Goal: Information Seeking & Learning: Find specific page/section

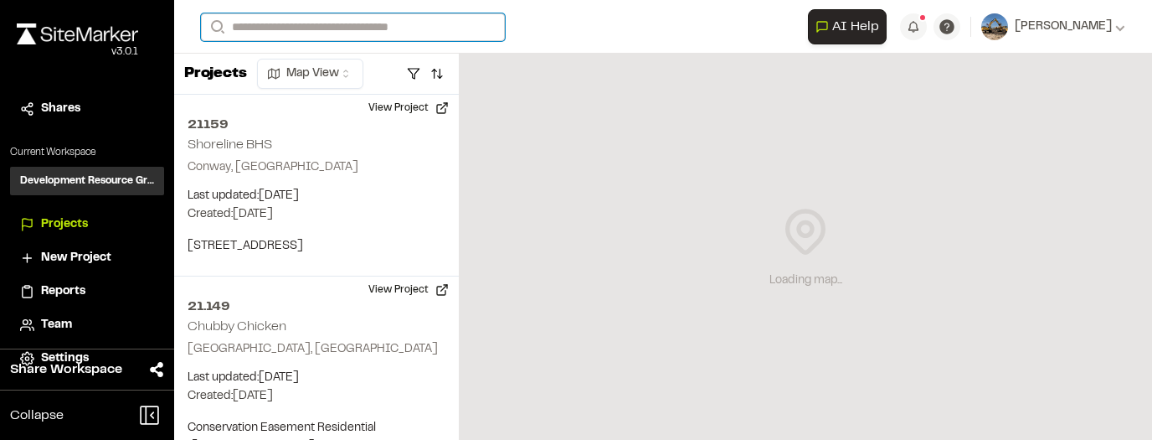
click at [337, 25] on input "Search" at bounding box center [353, 27] width 304 height 28
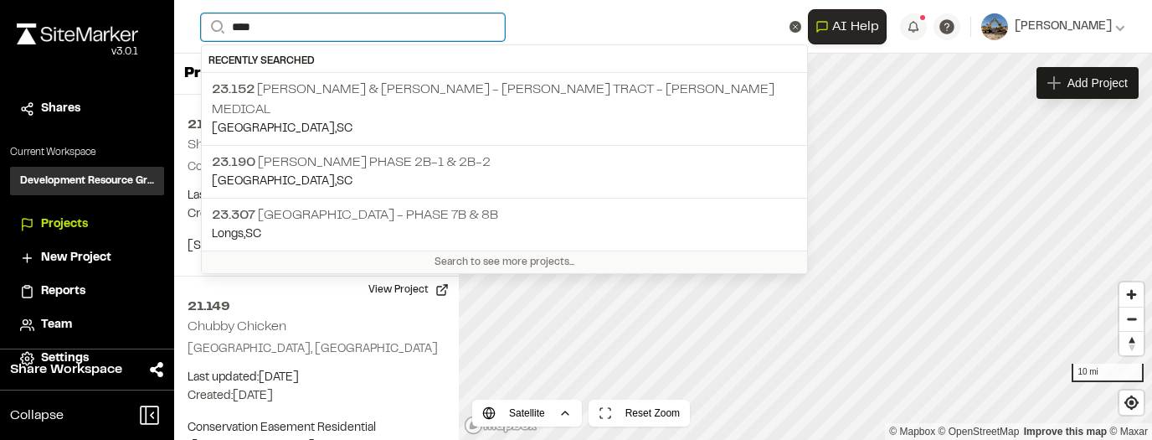
type input "*****"
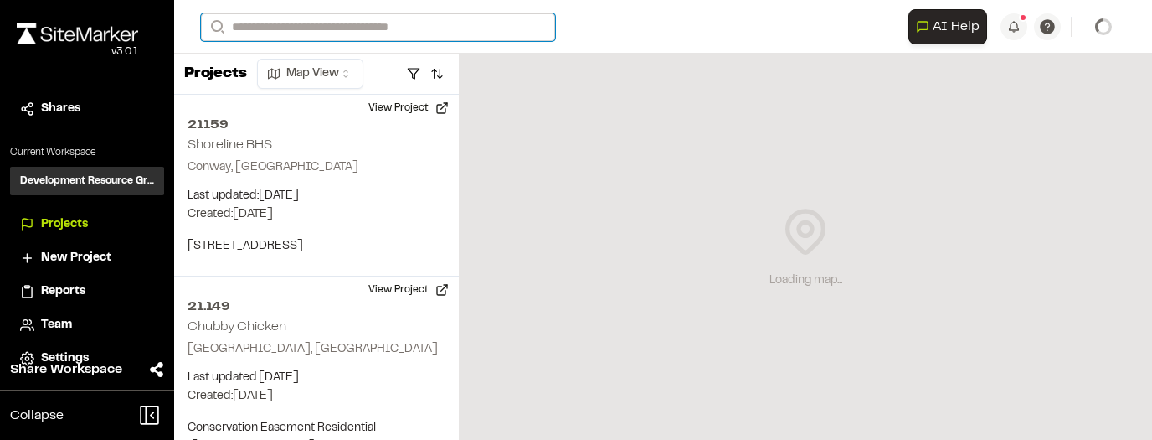
click at [397, 27] on input "Search" at bounding box center [378, 27] width 354 height 28
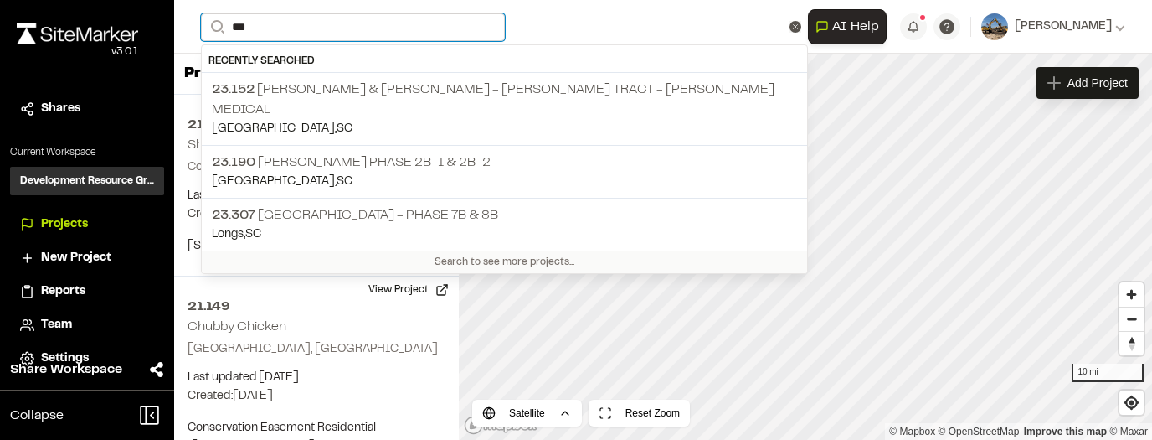
type input "****"
